Goal: Communication & Community: Answer question/provide support

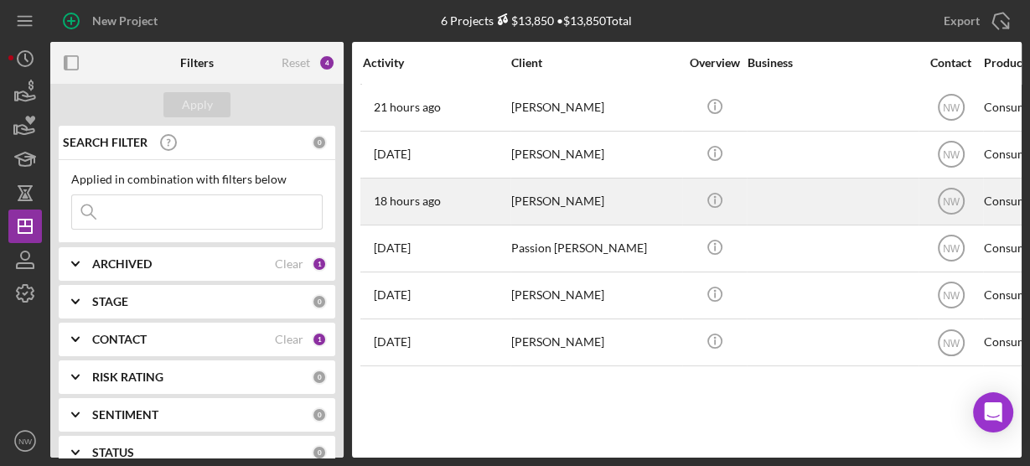
click at [513, 191] on div "[PERSON_NAME]" at bounding box center [595, 201] width 168 height 44
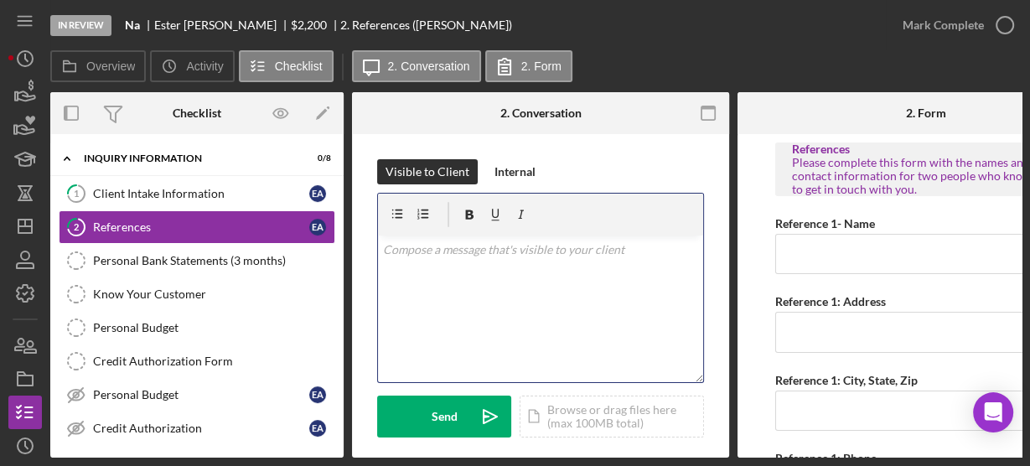
click at [494, 254] on p at bounding box center [541, 249] width 316 height 18
click at [536, 257] on p at bounding box center [541, 249] width 316 height 18
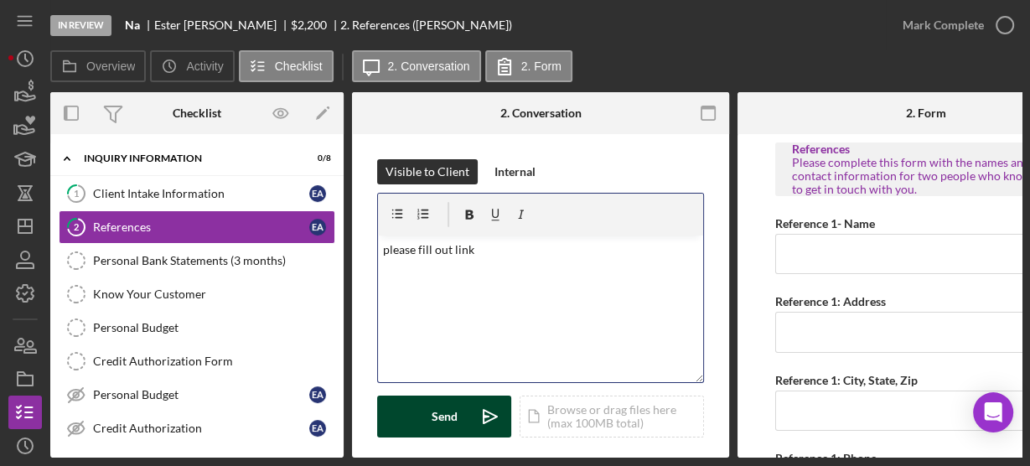
click at [465, 422] on button "Send Icon/icon-invite-send" at bounding box center [444, 416] width 134 height 42
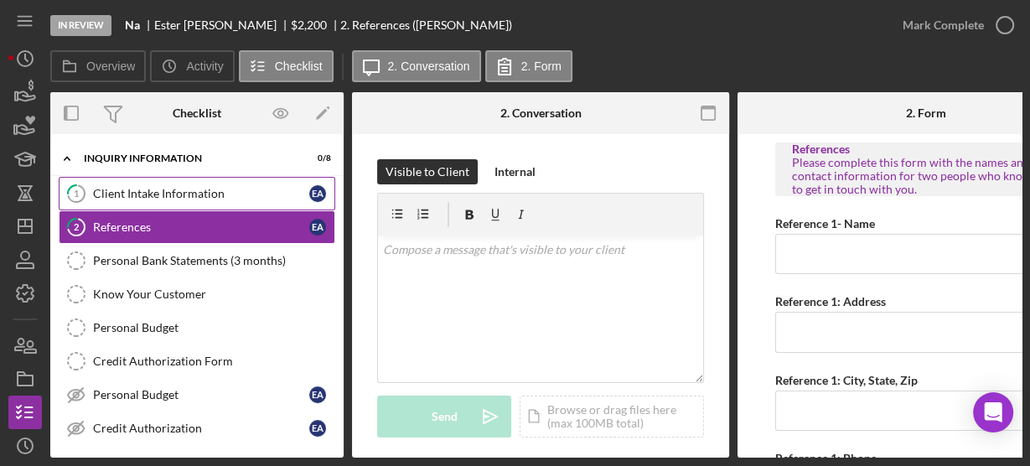
click at [215, 199] on div "Client Intake Information" at bounding box center [201, 193] width 216 height 13
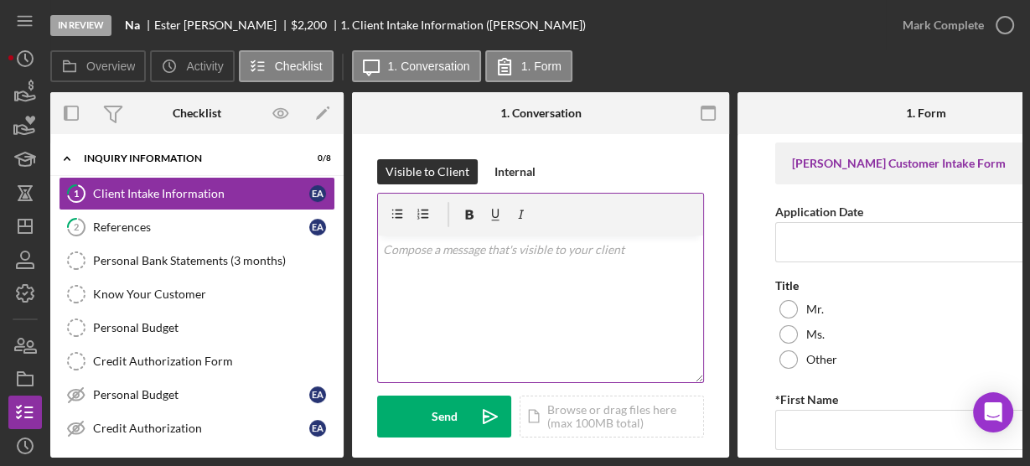
click at [425, 304] on div "v Color teal Color pink Remove color Add row above Add row below Add column bef…" at bounding box center [540, 308] width 325 height 147
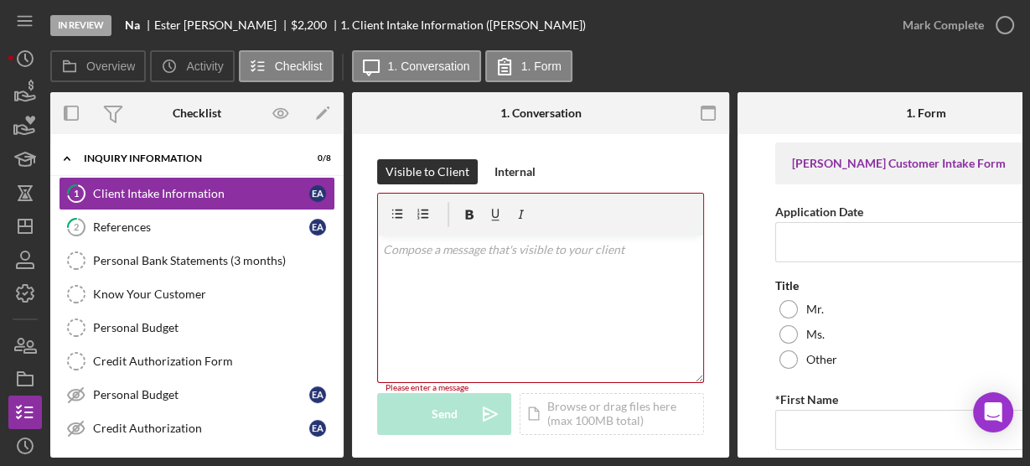
click at [634, 166] on div "Visible to Client Internal" at bounding box center [540, 171] width 327 height 25
click at [34, 225] on icon "Icon/Dashboard" at bounding box center [25, 226] width 42 height 42
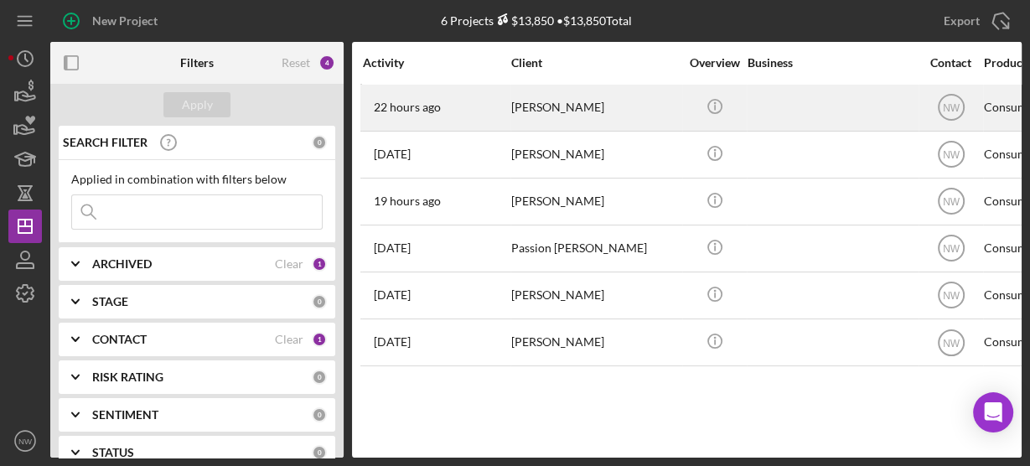
click at [454, 117] on div "22 hours ago [PERSON_NAME]" at bounding box center [436, 107] width 147 height 44
